Goal: Information Seeking & Learning: Learn about a topic

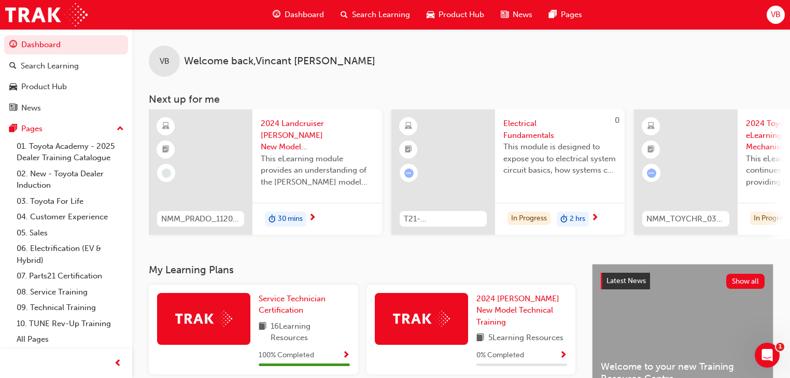
click at [315, 13] on span "Dashboard" at bounding box center [304, 15] width 39 height 12
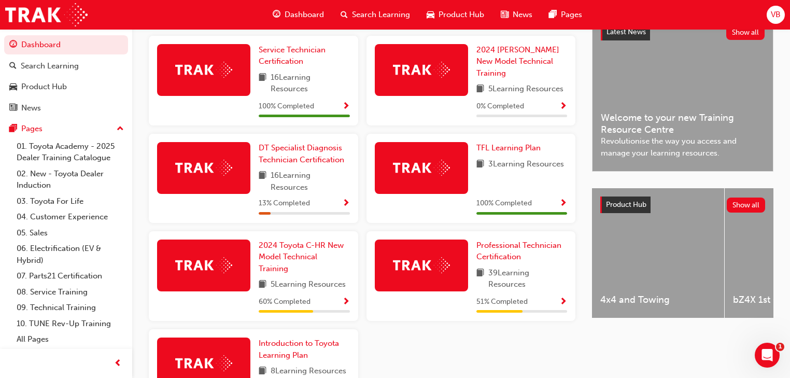
scroll to position [290, 0]
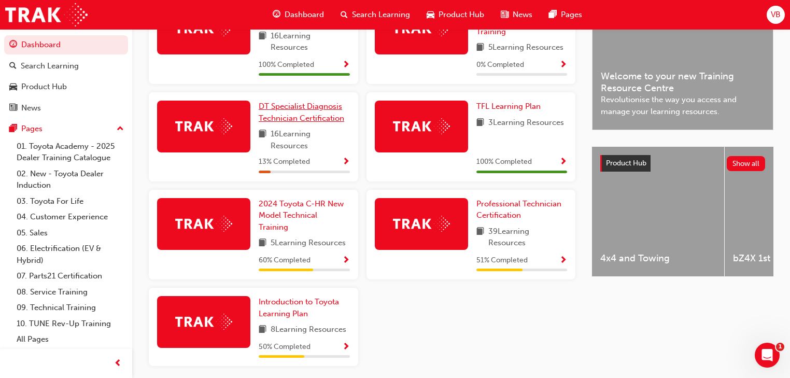
click at [318, 113] on span "DT Specialist Diagnosis Technician Certification" at bounding box center [302, 112] width 86 height 21
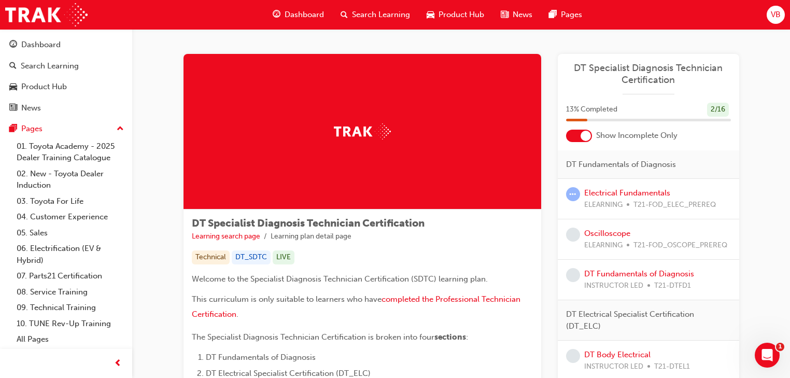
scroll to position [41, 0]
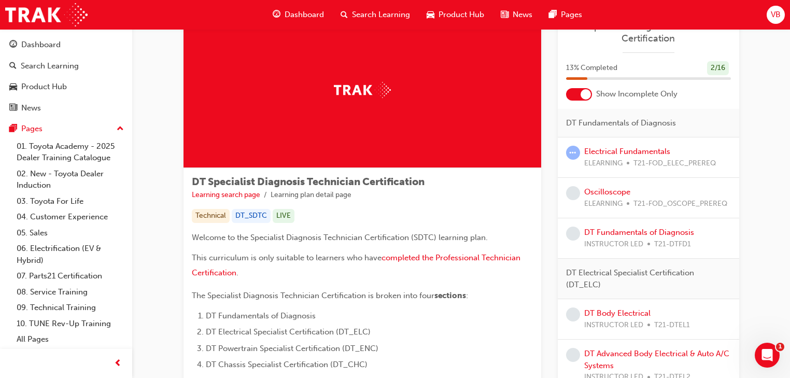
click at [644, 158] on span "T21-FOD_ELEC_PREREQ" at bounding box center [674, 164] width 82 height 12
click at [638, 151] on link "Electrical Fundamentals" at bounding box center [627, 151] width 86 height 9
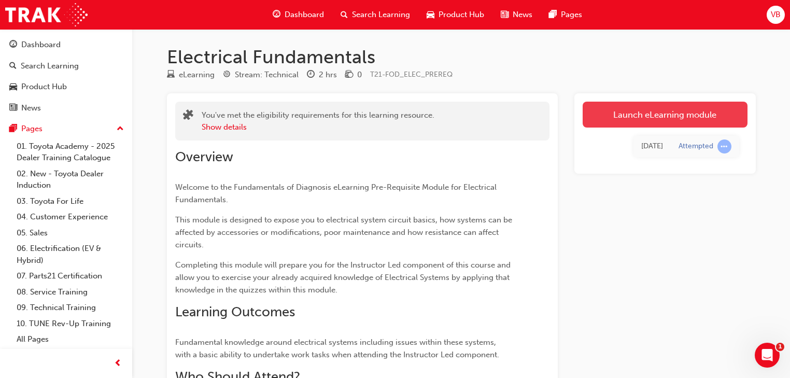
click at [651, 105] on link "Launch eLearning module" at bounding box center [665, 115] width 165 height 26
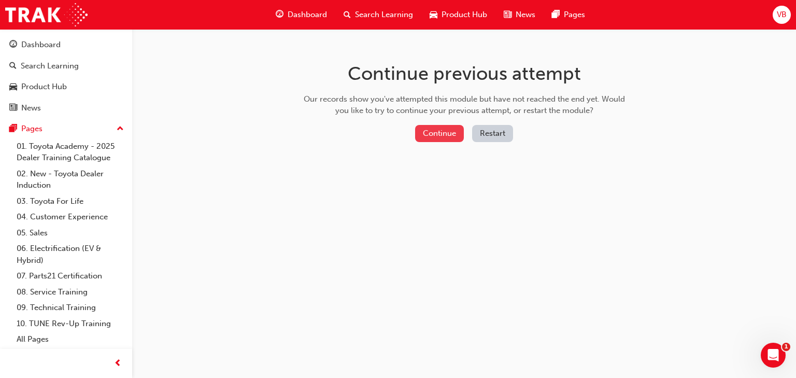
click at [456, 135] on button "Continue" at bounding box center [439, 133] width 49 height 17
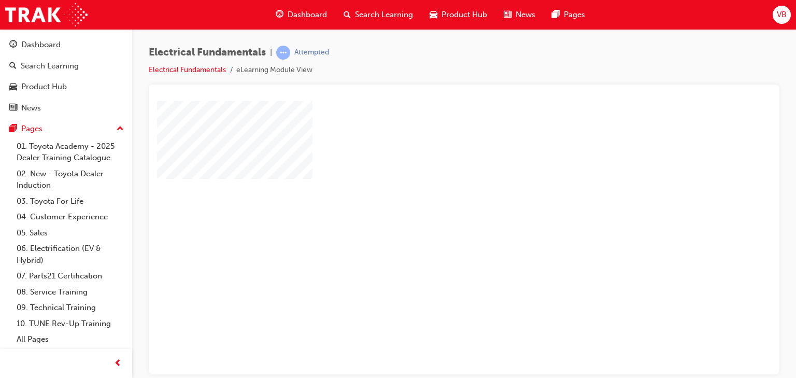
scroll to position [41, 0]
click at [495, 196] on div at bounding box center [509, 245] width 705 height 373
click at [434, 166] on div "play" at bounding box center [434, 166] width 0 height 0
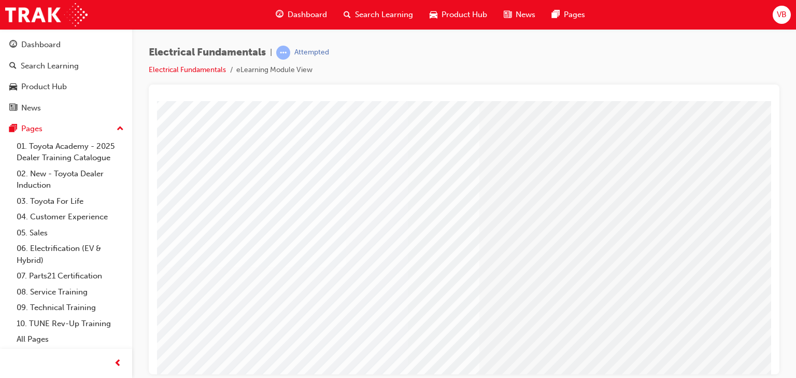
scroll to position [122, 0]
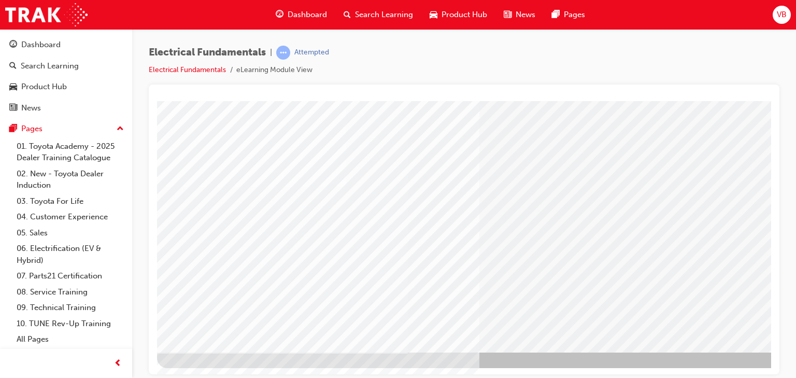
drag, startPoint x: 802, startPoint y: 474, endPoint x: 652, endPoint y: 368, distance: 184.1
drag, startPoint x: 652, startPoint y: 368, endPoint x: 932, endPoint y: 450, distance: 292.0
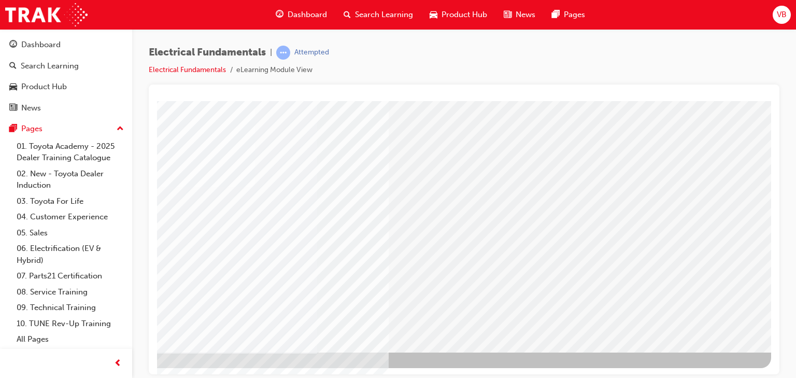
scroll to position [0, 0]
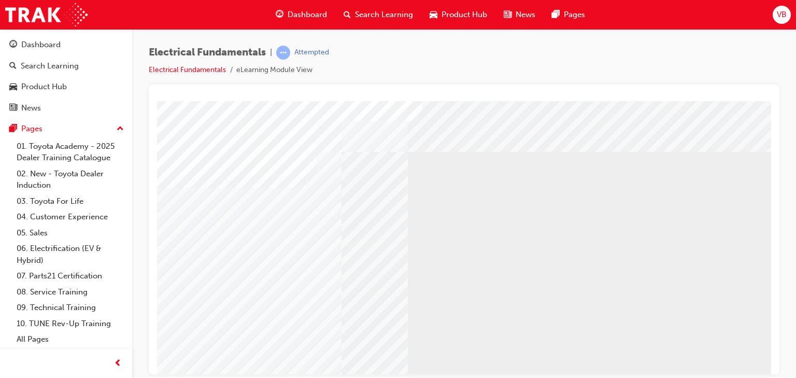
drag, startPoint x: 710, startPoint y: 475, endPoint x: 647, endPoint y: 356, distance: 134.0
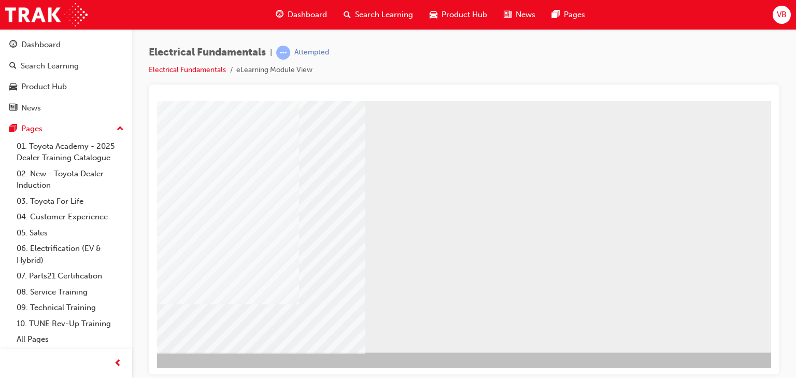
scroll to position [122, 97]
click at [132, 371] on div "NEXT Trigger this button to go to the next slide" at bounding box center [98, 380] width 65 height 19
